Goal: Navigation & Orientation: Find specific page/section

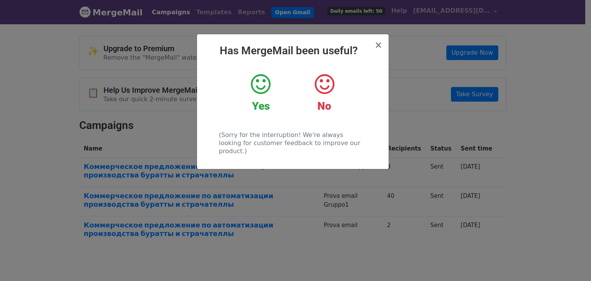
click at [334, 88] on icon at bounding box center [324, 84] width 20 height 23
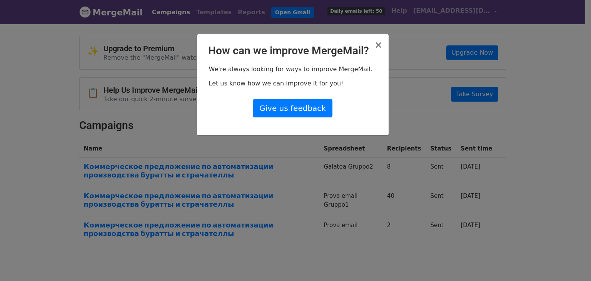
click at [383, 43] on div "× How can we improve MergeMail? We're always looking for ways to improve MergeM…" at bounding box center [292, 84] width 191 height 101
click at [381, 45] on span "×" at bounding box center [378, 45] width 8 height 11
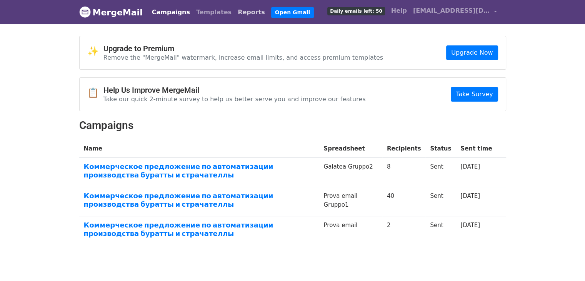
click at [235, 17] on link "Reports" at bounding box center [251, 12] width 33 height 15
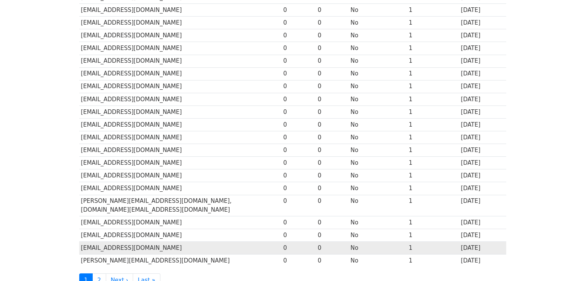
scroll to position [269, 0]
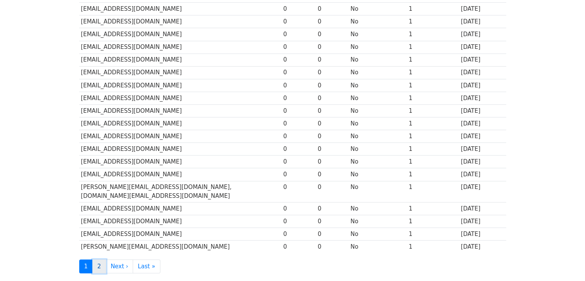
click at [101, 259] on link "2" at bounding box center [99, 266] width 14 height 14
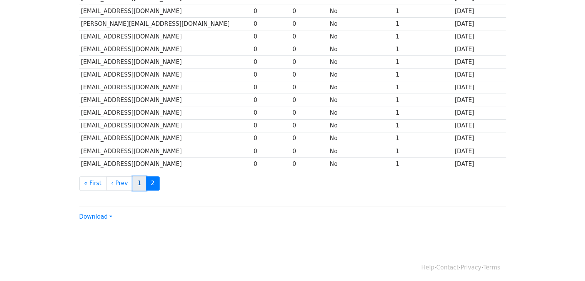
click at [134, 185] on link "1" at bounding box center [140, 183] width 14 height 14
